Goal: Find specific page/section: Find specific page/section

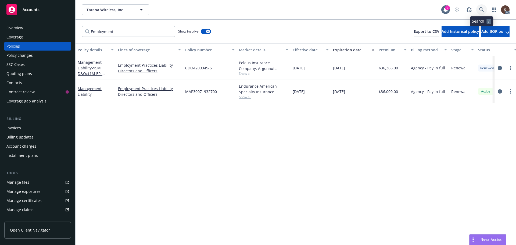
click at [485, 7] on link at bounding box center [481, 9] width 11 height 11
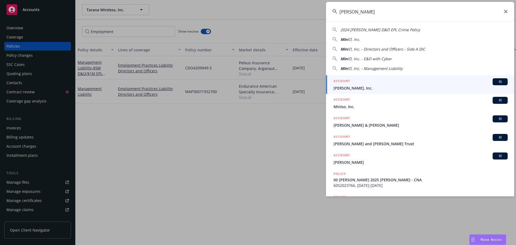
type input "[PERSON_NAME]"
click at [355, 82] on div "ACCOUNT BI" at bounding box center [420, 81] width 174 height 7
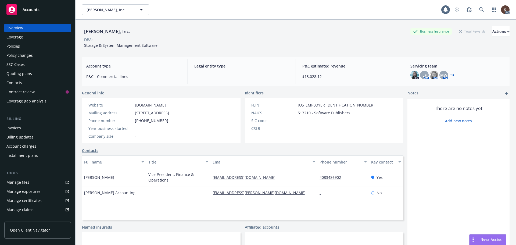
click at [27, 46] on div "Policies" at bounding box center [37, 46] width 62 height 9
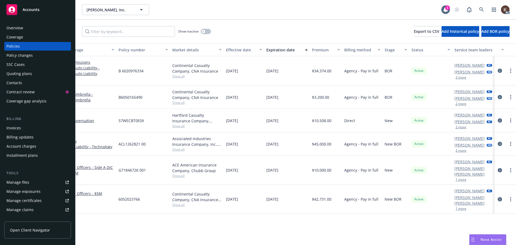
scroll to position [0, 67]
click at [458, 207] on button "1 more" at bounding box center [459, 208] width 11 height 3
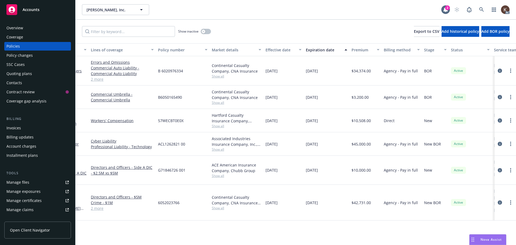
scroll to position [0, 0]
